Goal: Task Accomplishment & Management: Manage account settings

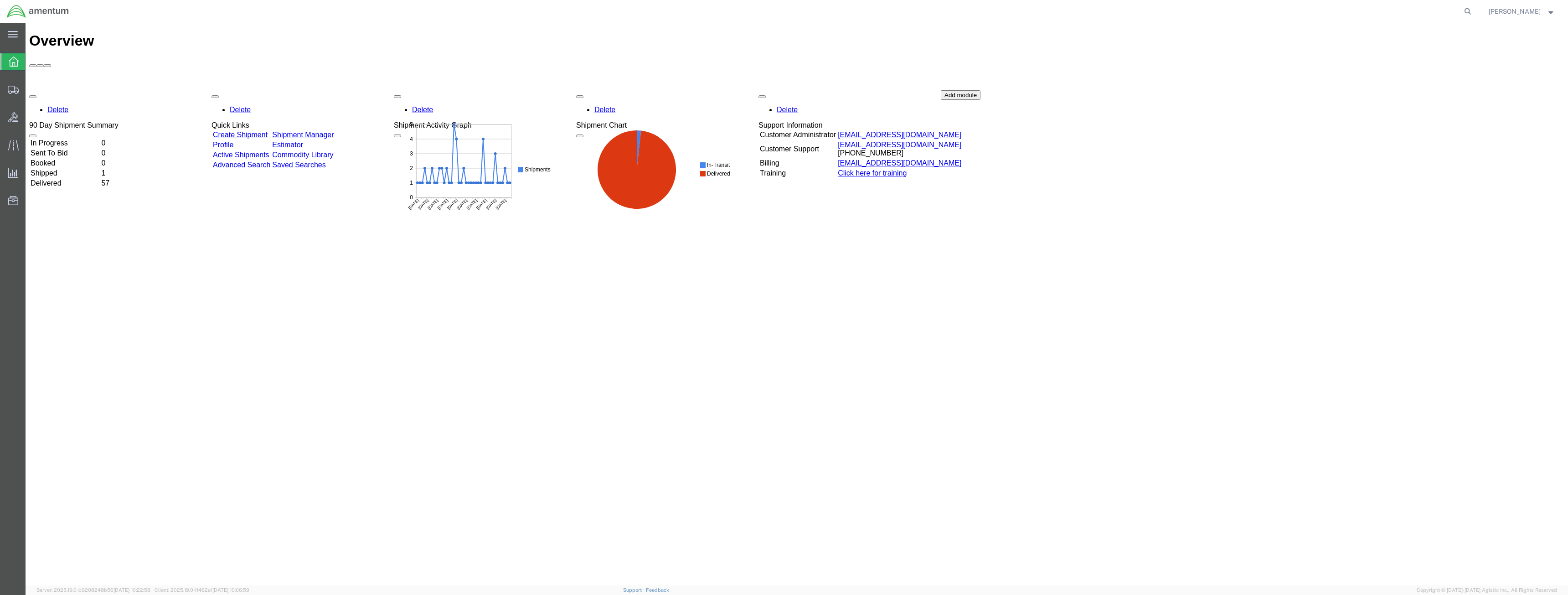
click at [334, 131] on link "Shipment Manager" at bounding box center [303, 135] width 62 height 8
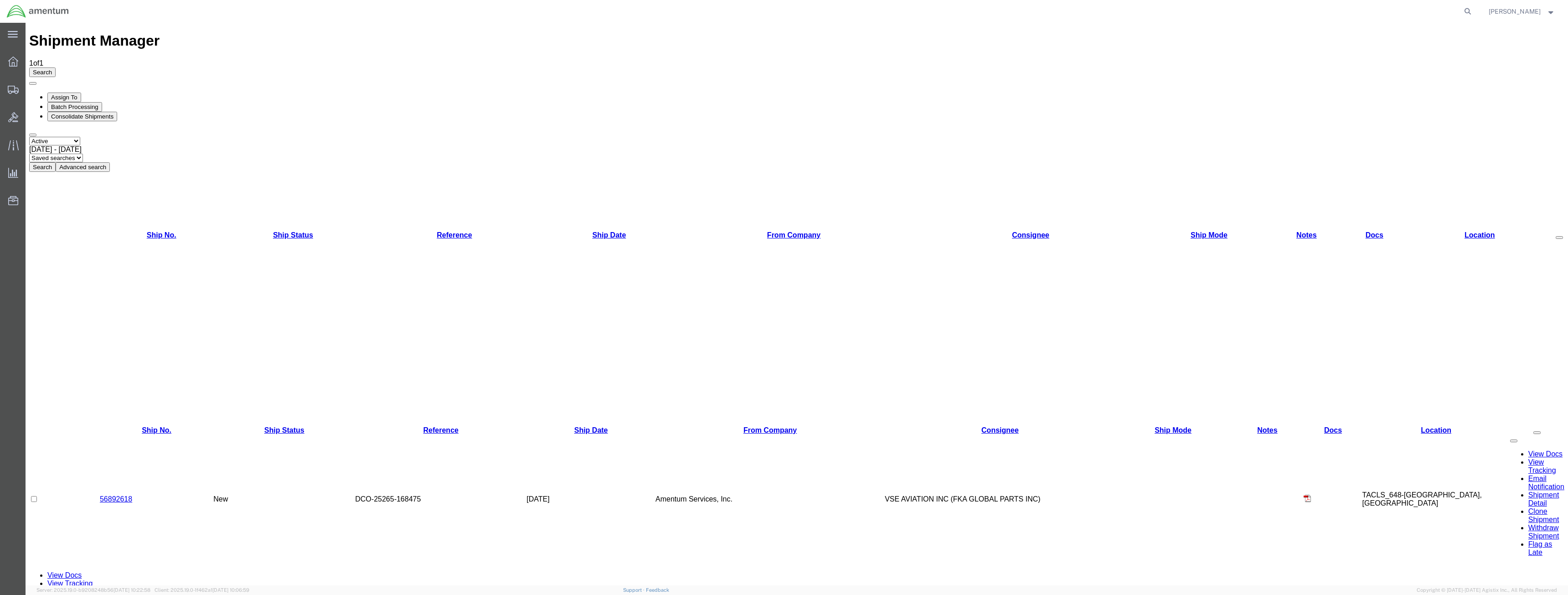
click at [119, 495] on link "56892618" at bounding box center [117, 499] width 33 height 8
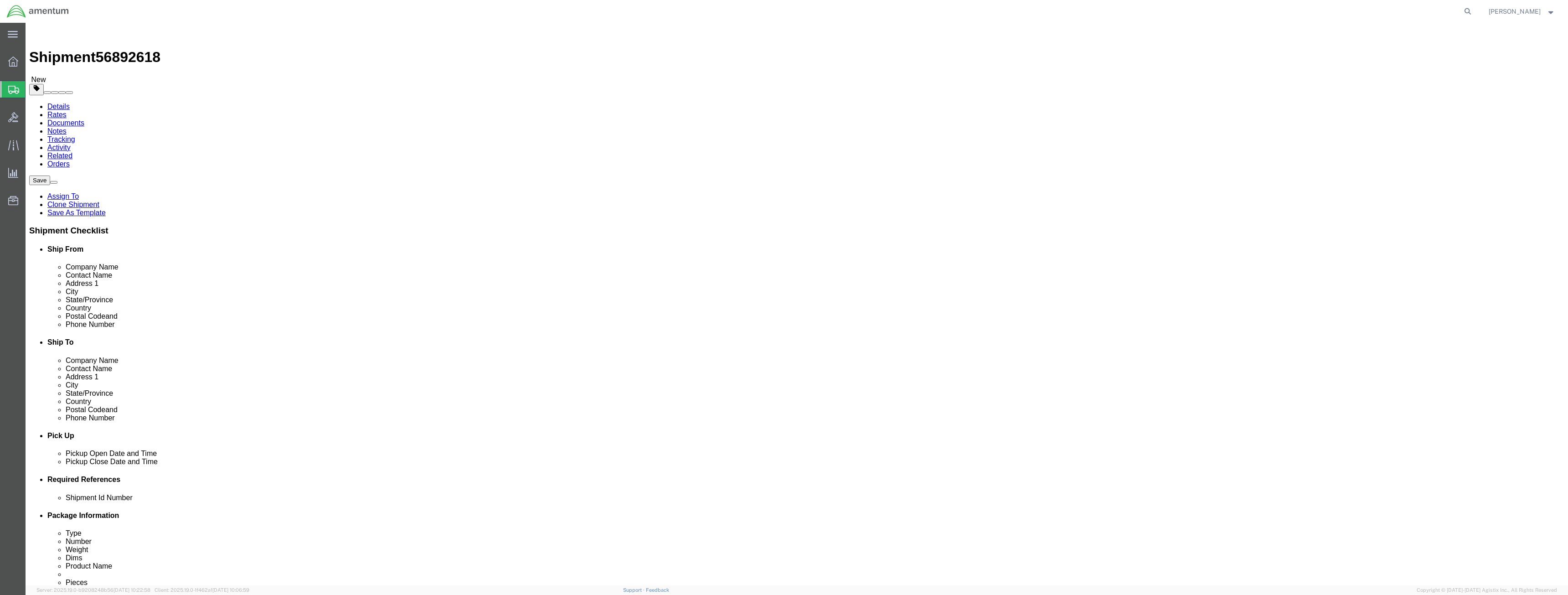
select select "42723"
select select
click input "[PHONE_NUMBER]"
type input "[PHONE_NUMBER]"
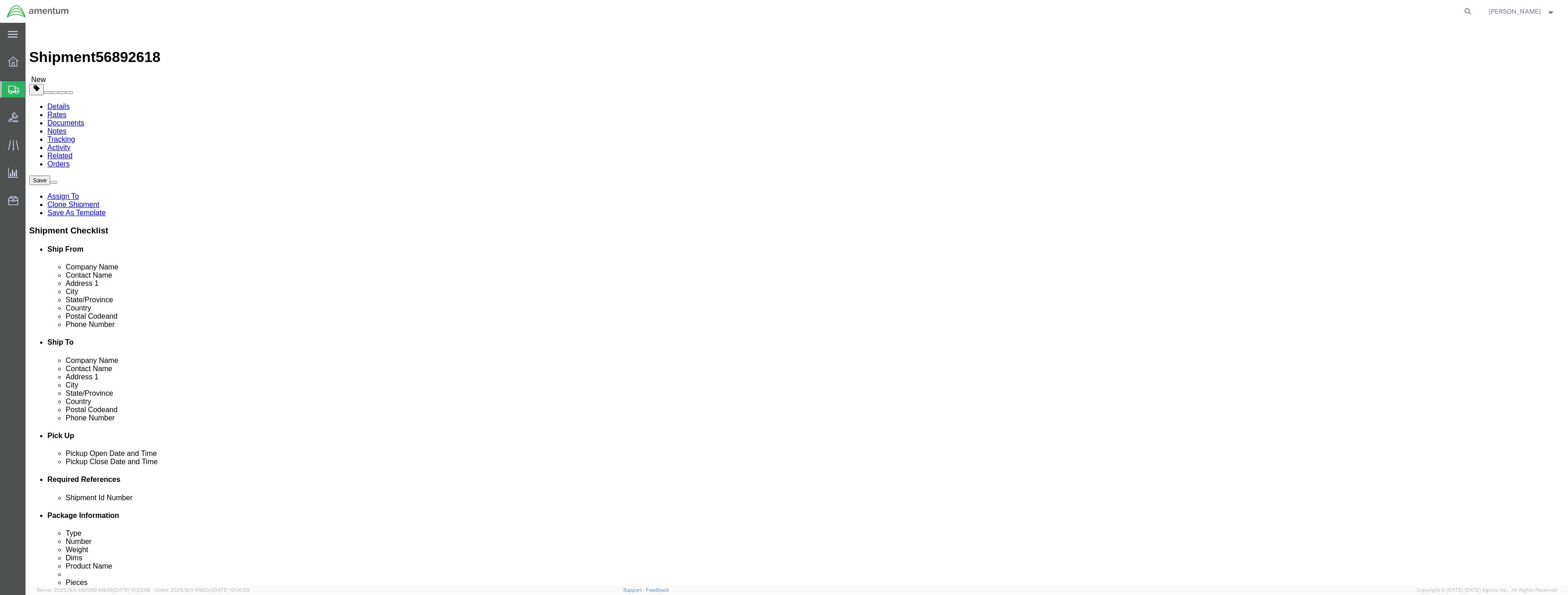
click button "Rate Shipment"
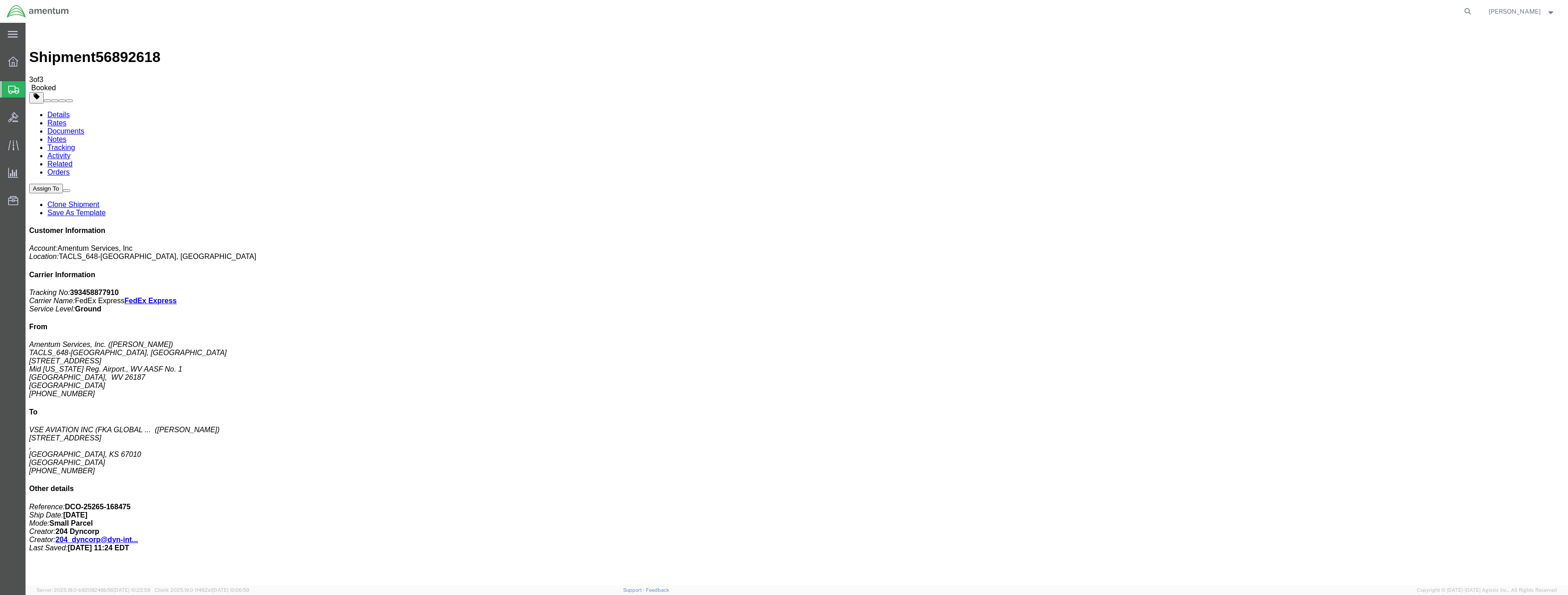
click at [62, 111] on link "Details" at bounding box center [58, 115] width 22 height 8
click link "Schedule pickup request"
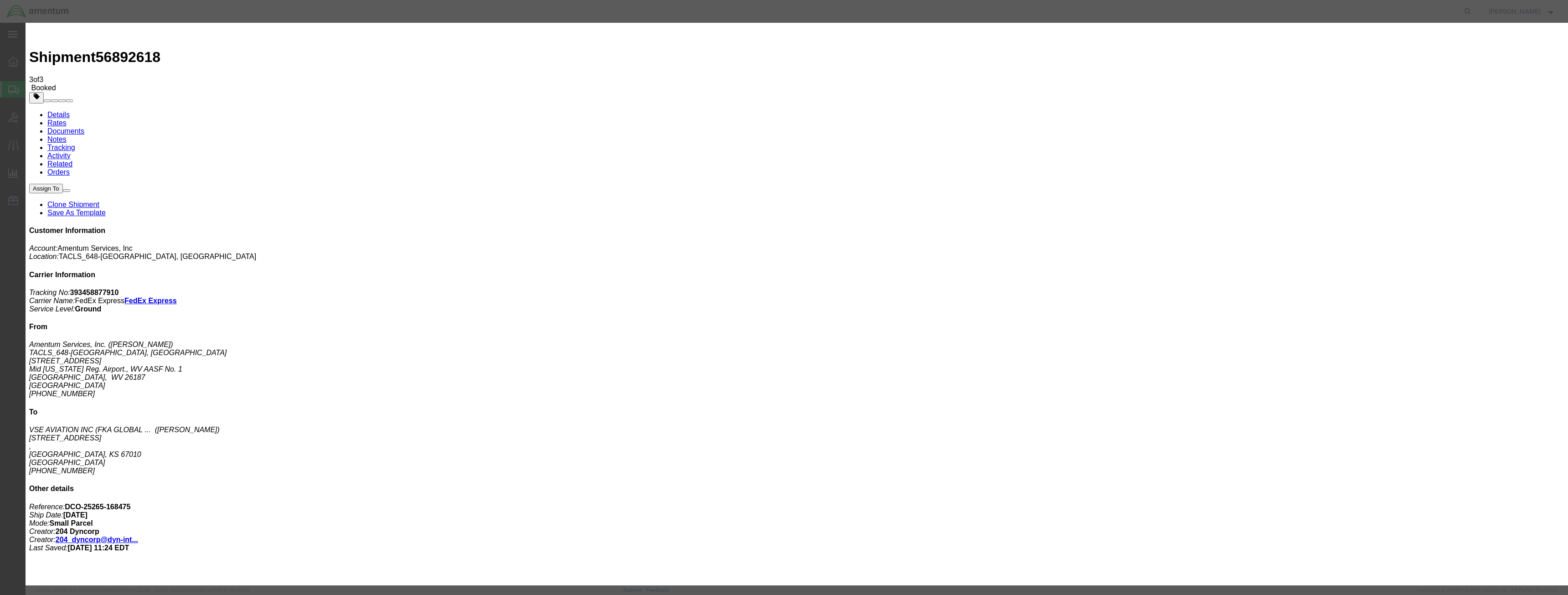
click button "Close"
